Goal: Information Seeking & Learning: Learn about a topic

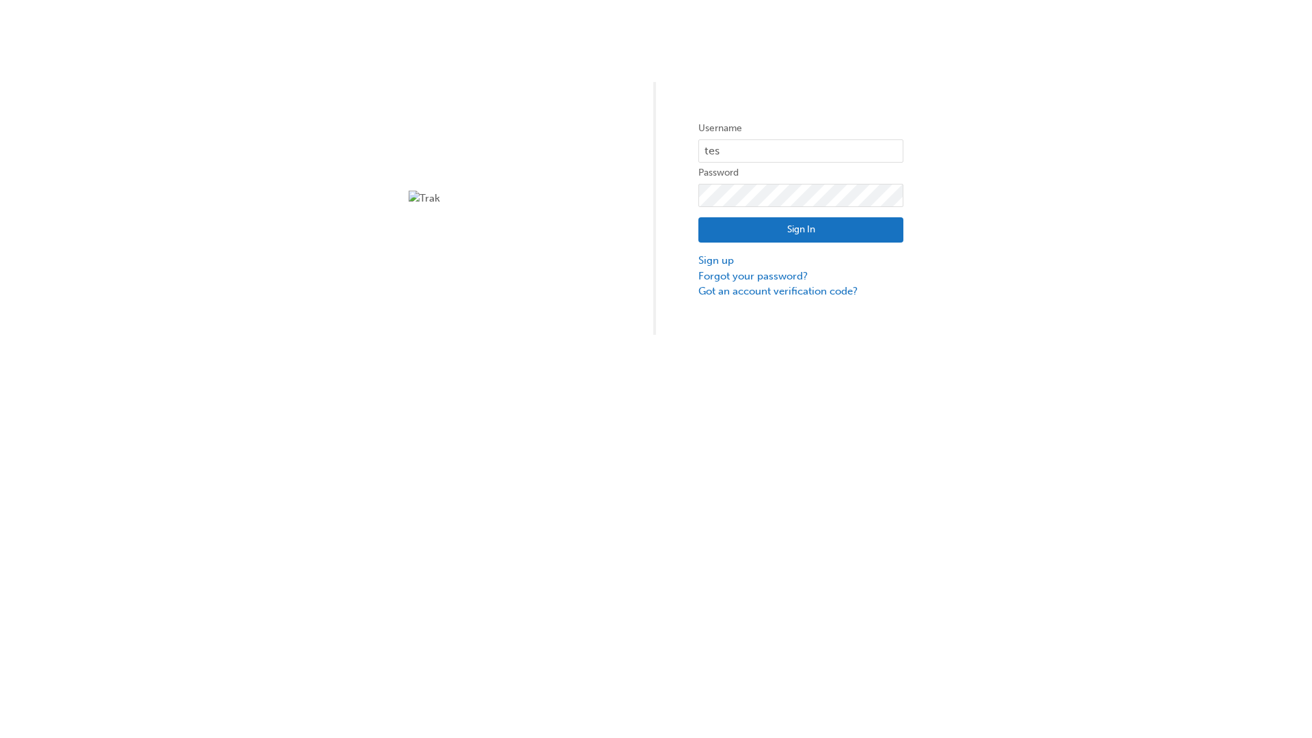
type input "test.e2e.user14"
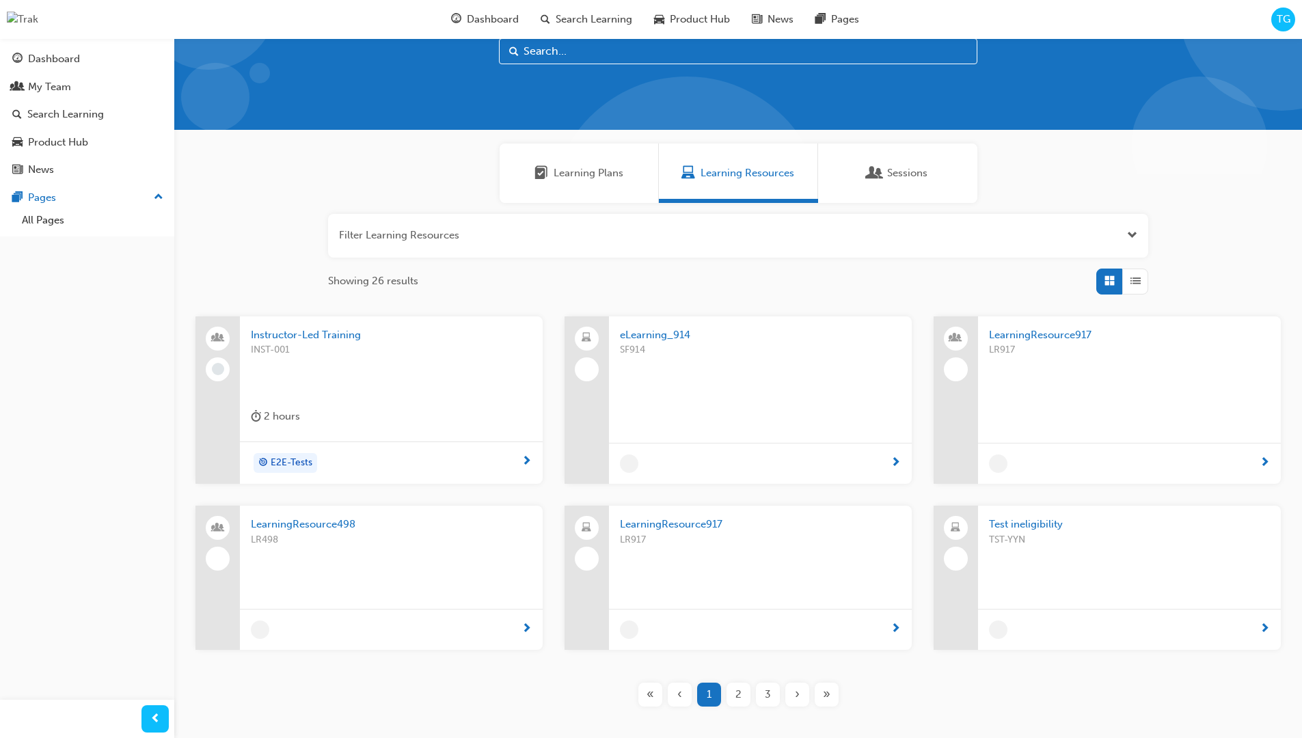
scroll to position [38, 0]
